Goal: Information Seeking & Learning: Understand process/instructions

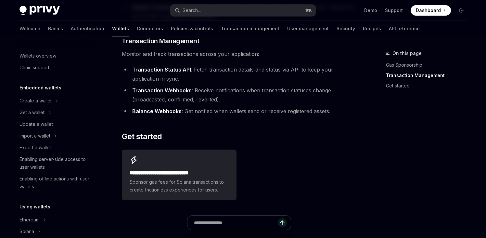
type textarea "*"
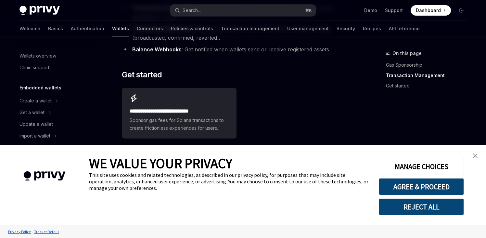
scroll to position [225, 0]
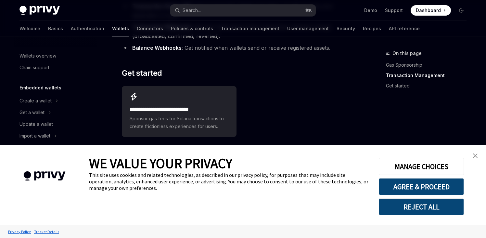
click at [475, 152] on link "close banner" at bounding box center [475, 155] width 13 height 13
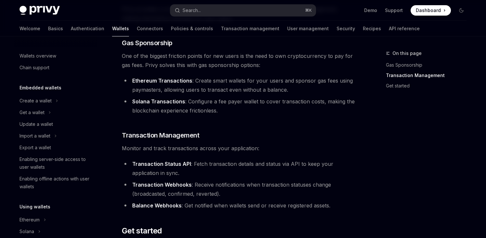
scroll to position [0, 0]
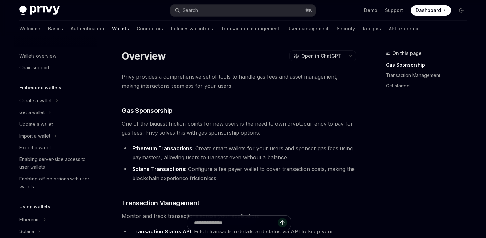
click at [230, 2] on div "Privy Docs home page Search... ⌘ K Demo Support Dashboard Dashboard Search..." at bounding box center [242, 10] width 447 height 21
click at [228, 5] on button "Search... ⌘ K" at bounding box center [243, 11] width 146 height 12
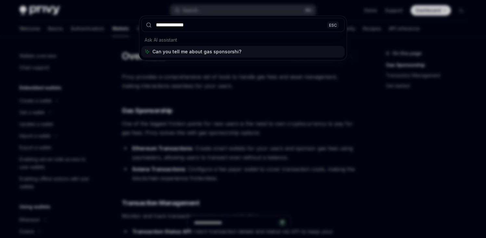
type input "**********"
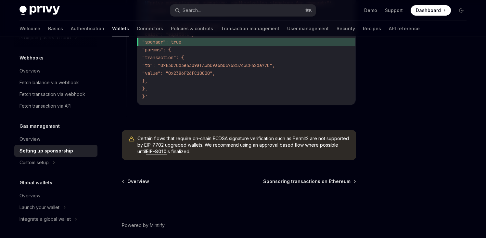
scroll to position [567, 0]
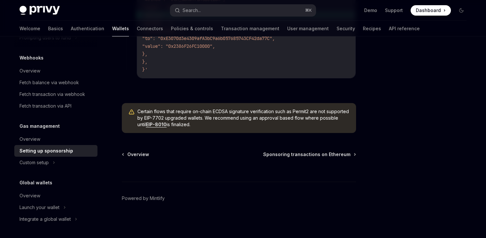
click at [322, 159] on div at bounding box center [239, 170] width 234 height 24
click at [327, 157] on span "Sponsoring transactions on Ethereum" at bounding box center [306, 154] width 87 height 6
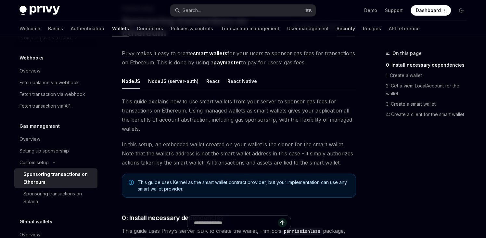
scroll to position [45, 0]
click at [209, 82] on button "React" at bounding box center [212, 80] width 13 height 15
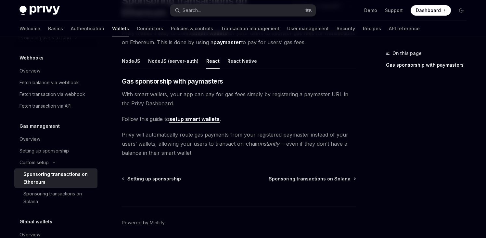
scroll to position [58, 0]
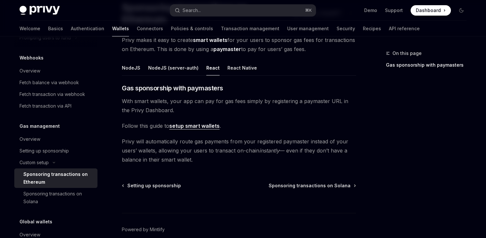
click at [198, 127] on link "setup smart wallets" at bounding box center [194, 126] width 50 height 7
type textarea "*"
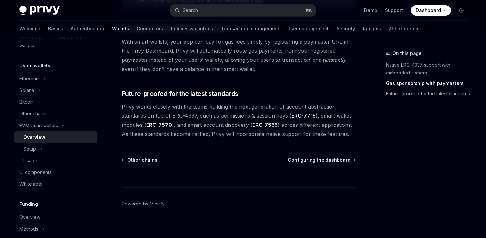
scroll to position [547, 0]
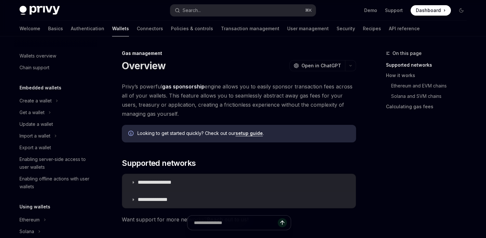
scroll to position [320, 0]
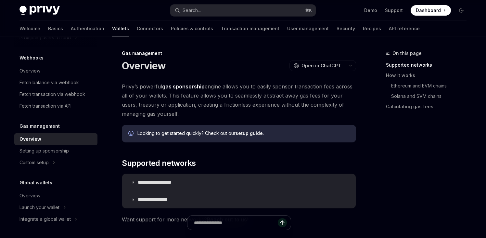
type textarea "*"
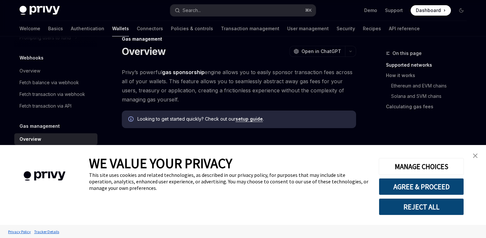
scroll to position [20, 0]
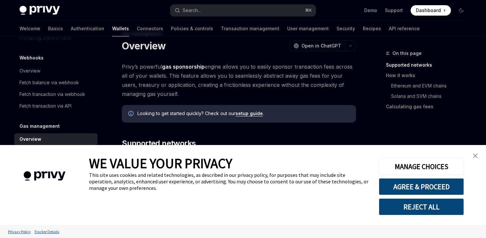
click at [477, 154] on img "close banner" at bounding box center [475, 155] width 5 height 5
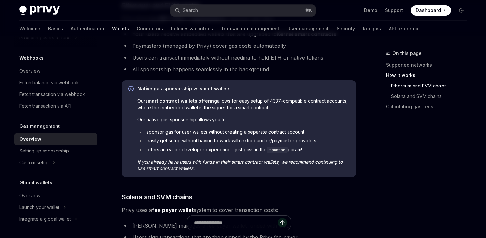
scroll to position [280, 0]
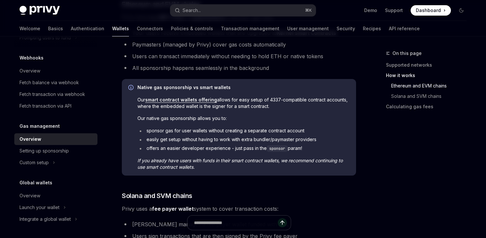
click at [201, 131] on li "sponsor gas for user wallets without creating a separate contract account" at bounding box center [243, 130] width 212 height 6
click at [217, 137] on li "easily get setup without having to work with extra bundler/paymaster providers" at bounding box center [243, 139] width 212 height 6
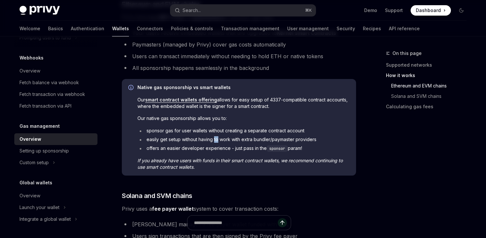
click at [217, 137] on li "easily get setup without having to work with extra bundler/paymaster providers" at bounding box center [243, 139] width 212 height 6
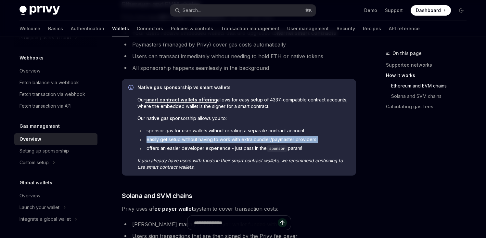
click at [186, 149] on li "offers an easier developer experience - just pass in the sponsor param!" at bounding box center [243, 148] width 212 height 7
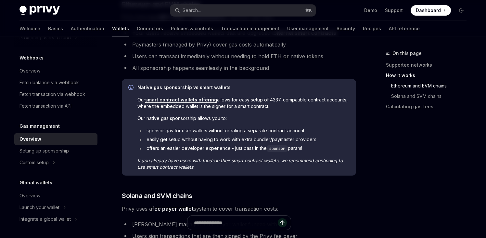
click at [186, 149] on li "offers an easier developer experience - just pass in the sponsor param!" at bounding box center [243, 148] width 212 height 7
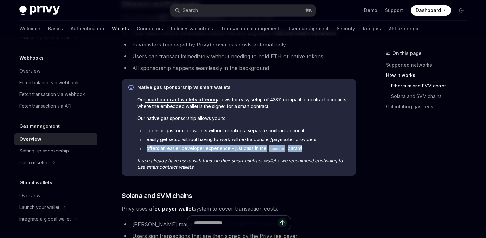
click at [243, 136] on ul "sponsor gas for user wallets without creating a separate contract account easil…" at bounding box center [243, 139] width 212 height 24
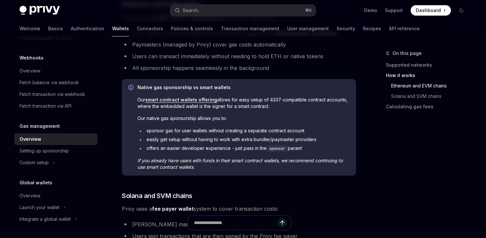
click at [243, 136] on ul "sponsor gas for user wallets without creating a separate contract account easil…" at bounding box center [243, 139] width 212 height 24
click at [253, 143] on ul "sponsor gas for user wallets without creating a separate contract account easil…" at bounding box center [243, 139] width 212 height 24
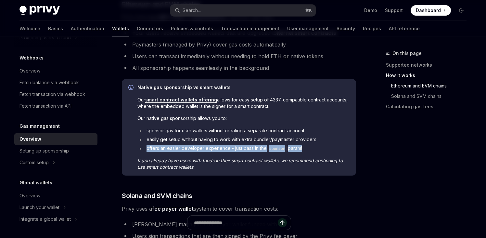
click at [217, 151] on div "Native gas sponsorship vs smart wallets Our smart contract wallets offering all…" at bounding box center [243, 127] width 212 height 86
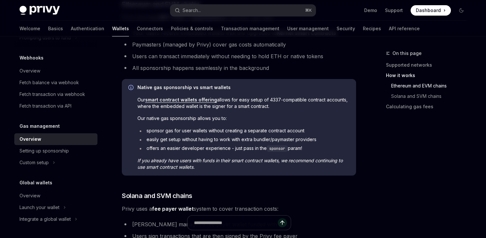
click at [217, 151] on div "Native gas sponsorship vs smart wallets Our smart contract wallets offering all…" at bounding box center [243, 127] width 212 height 86
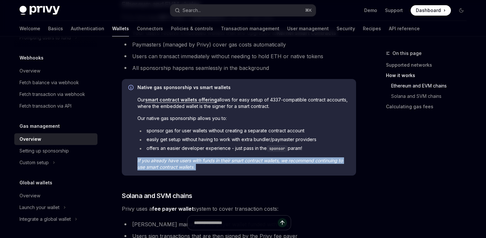
click at [217, 151] on div "Native gas sponsorship vs smart wallets Our smart contract wallets offering all…" at bounding box center [243, 127] width 212 height 86
click at [237, 146] on li "offers an easier developer experience - just pass in the sponsor param!" at bounding box center [243, 148] width 212 height 7
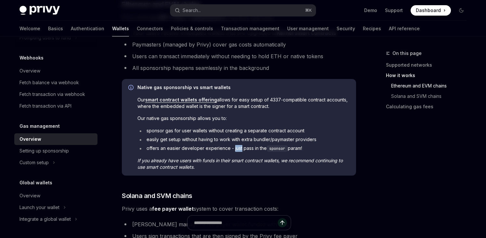
click at [237, 146] on li "offers an easier developer experience - just pass in the sponsor param!" at bounding box center [243, 148] width 212 height 7
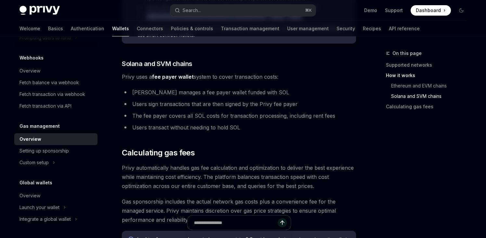
scroll to position [533, 0]
